Goal: Task Accomplishment & Management: Complete application form

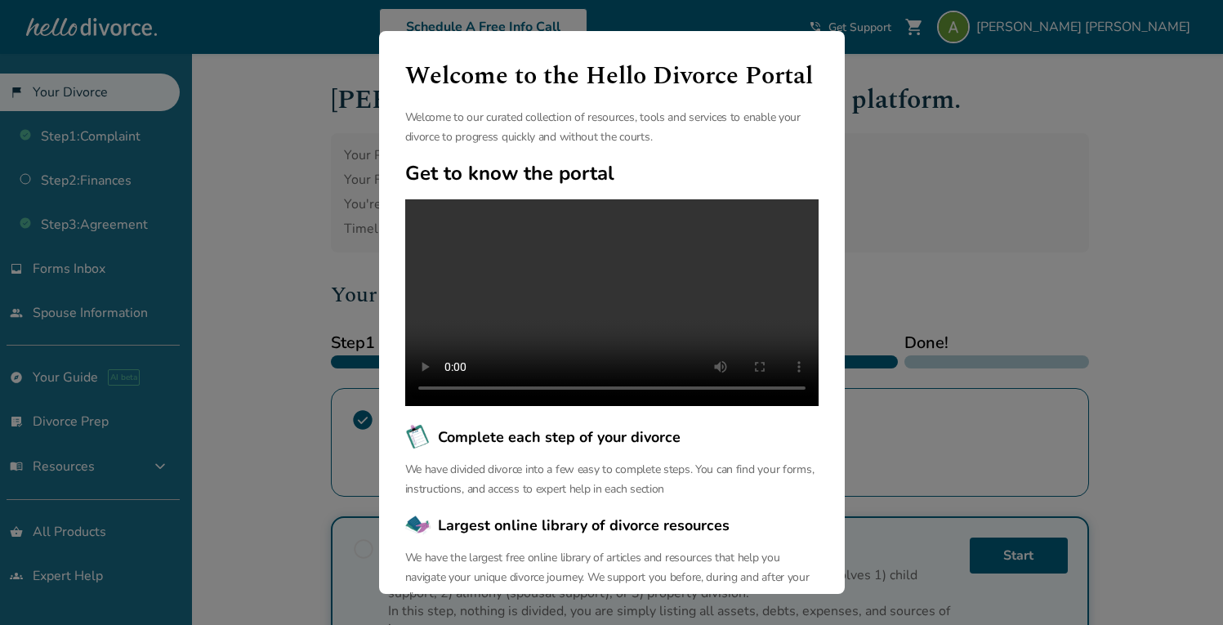
click at [926, 181] on div "Welcome to the Hello Divorce Portal Welcome to our curated collection of resour…" at bounding box center [611, 312] width 1223 height 625
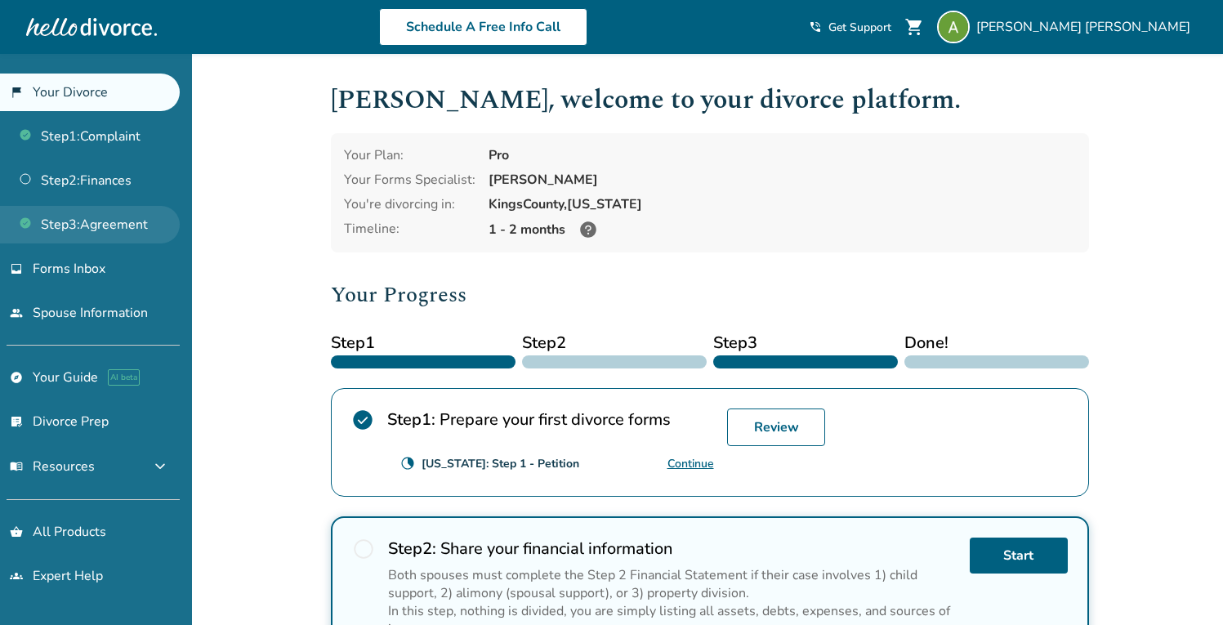
click at [109, 229] on link "Step 3 : Agreement" at bounding box center [90, 225] width 180 height 38
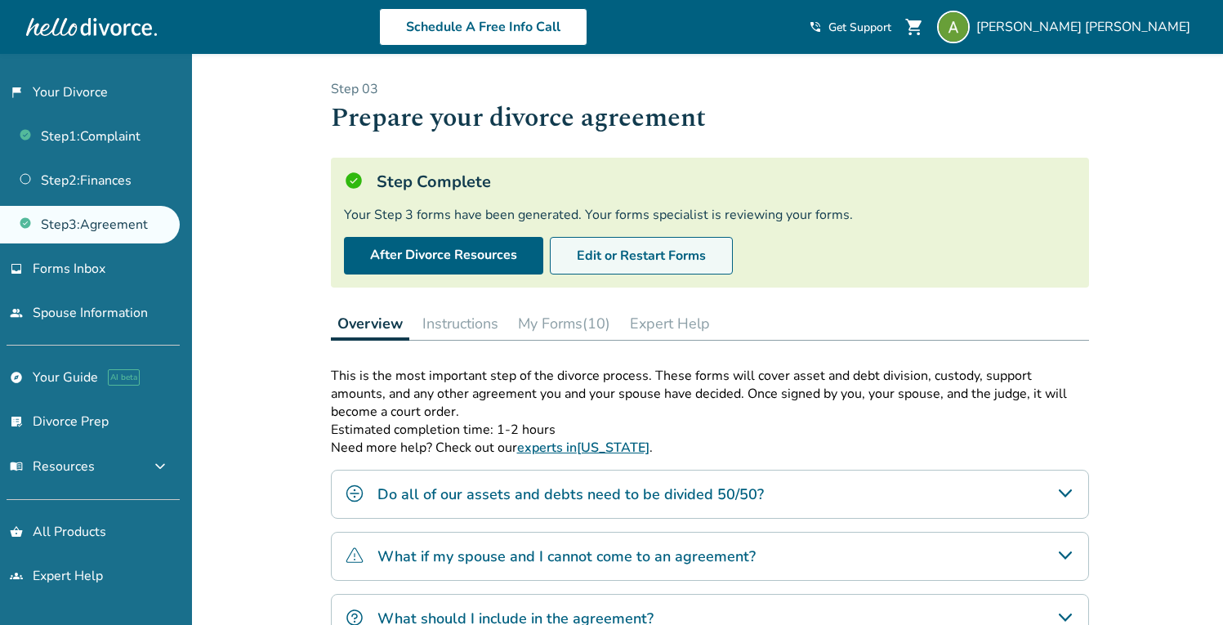
click at [627, 254] on button "Edit or Restart Forms" at bounding box center [641, 256] width 183 height 38
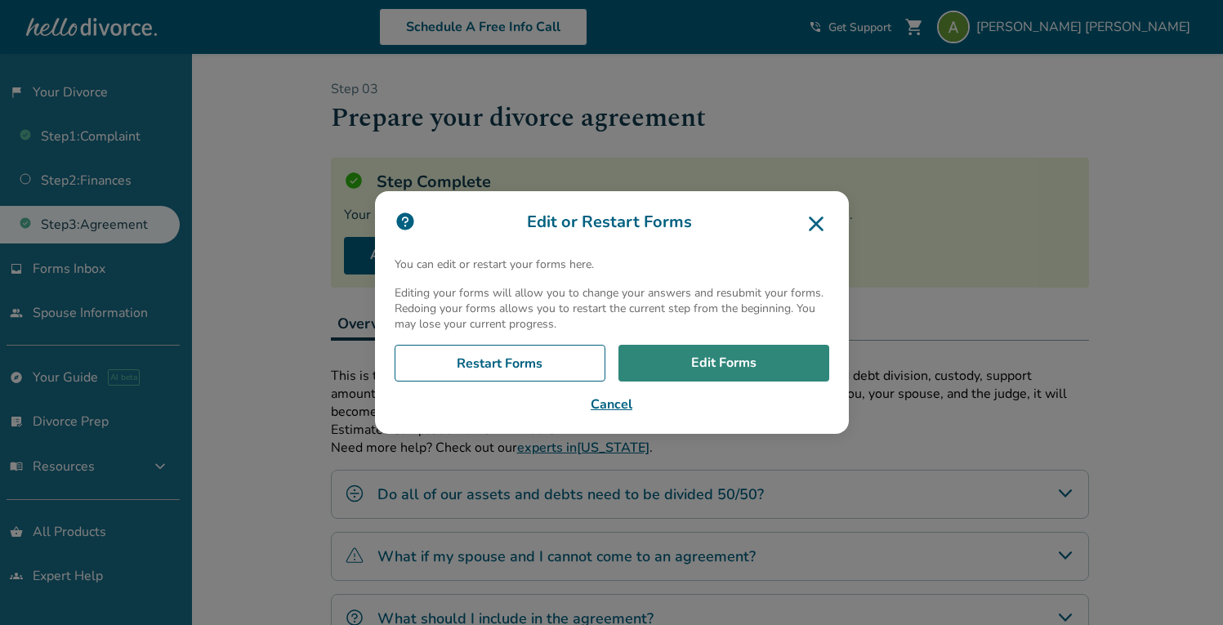
click at [733, 366] on link "Edit Forms" at bounding box center [724, 364] width 211 height 38
